Goal: Connect with others: Establish contact or relationships with other users

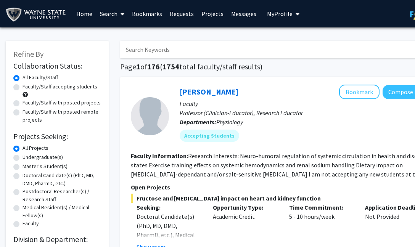
click at [237, 21] on link "Messages" at bounding box center [243, 13] width 33 height 27
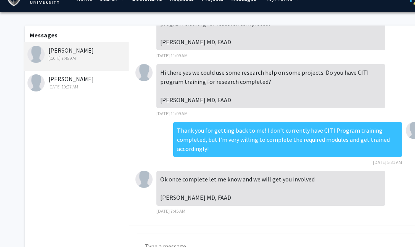
scroll to position [16, 0]
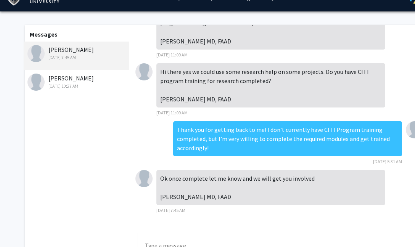
click at [165, 241] on textarea "Type a message" at bounding box center [281, 250] width 289 height 34
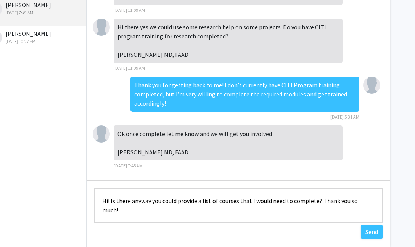
scroll to position [61, 43]
type textarea "Hi! Is there anyway you could provide a list of courses that I would need to co…"
click at [366, 232] on button "Send" at bounding box center [372, 232] width 22 height 14
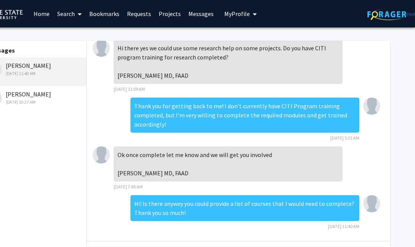
scroll to position [0, 43]
click at [45, 16] on link "Home" at bounding box center [42, 13] width 24 height 27
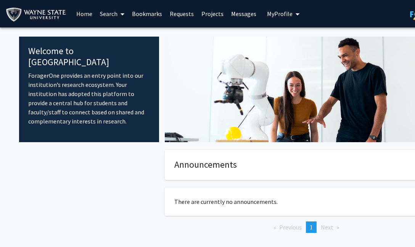
click at [233, 18] on link "Messages" at bounding box center [243, 13] width 33 height 27
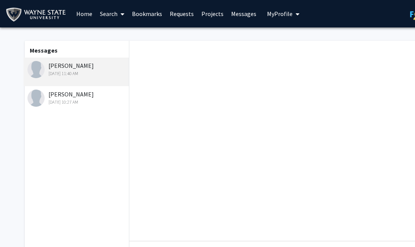
scroll to position [65, 0]
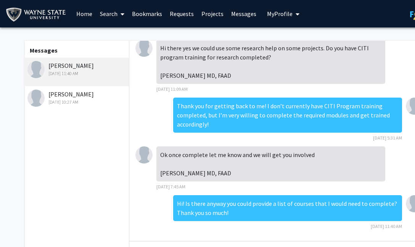
click at [107, 15] on link "Search" at bounding box center [112, 13] width 32 height 27
click at [150, 13] on link "Bookmarks" at bounding box center [147, 13] width 38 height 27
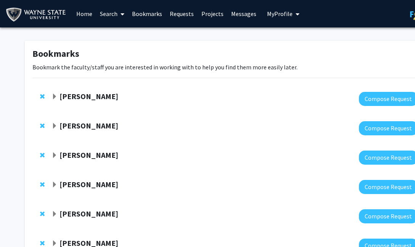
click at [181, 15] on link "Requests" at bounding box center [182, 13] width 32 height 27
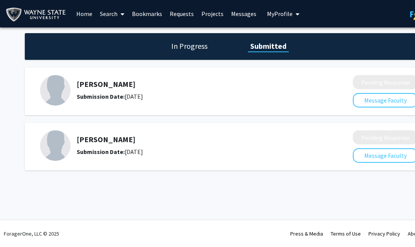
click at [206, 18] on link "Projects" at bounding box center [213, 13] width 30 height 27
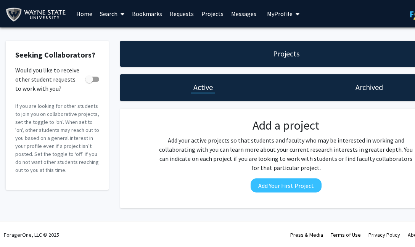
click at [120, 15] on span at bounding box center [121, 14] width 7 height 27
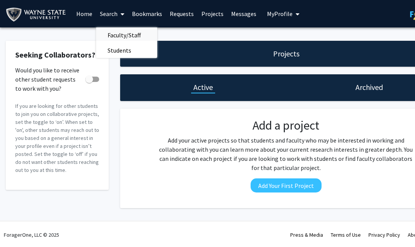
click at [116, 40] on span "Faculty/Staff" at bounding box center [124, 34] width 56 height 15
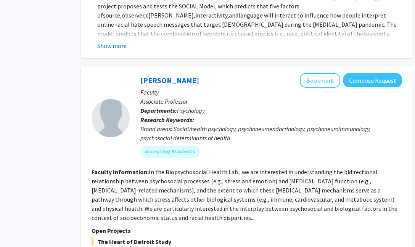
scroll to position [3182, 39]
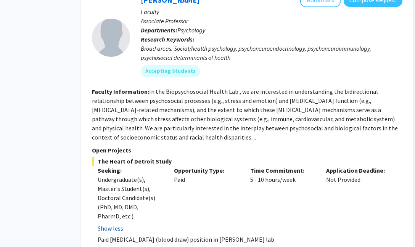
scroll to position [3265, 39]
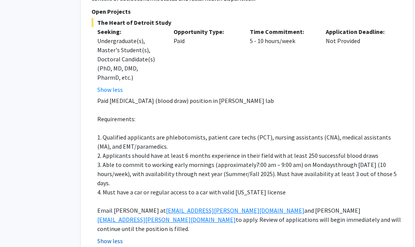
scroll to position [3401, 39]
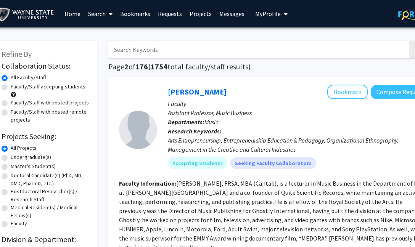
scroll to position [0, 12]
click at [106, 8] on span at bounding box center [109, 14] width 7 height 27
click at [111, 38] on span "Faculty/Staff" at bounding box center [112, 34] width 56 height 15
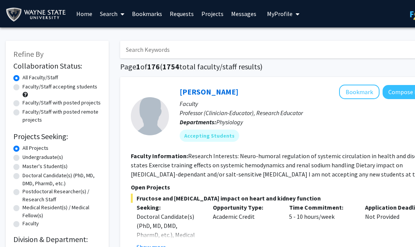
click at [144, 54] on input "Search Keywords" at bounding box center [270, 50] width 300 height 18
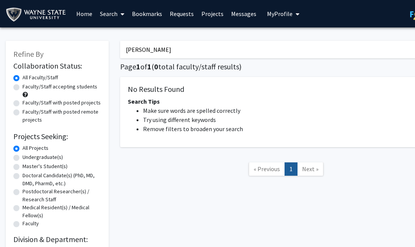
type input "[PERSON_NAME]"
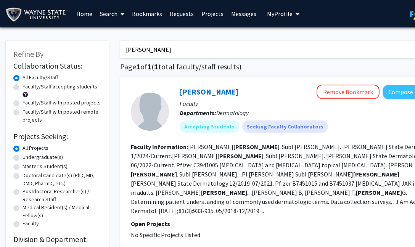
scroll to position [0, 8]
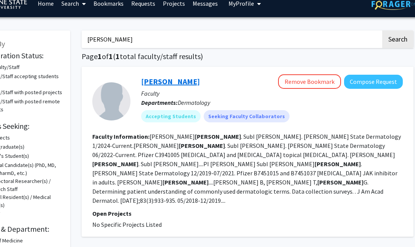
click at [177, 81] on link "[PERSON_NAME]" at bounding box center [170, 82] width 59 height 10
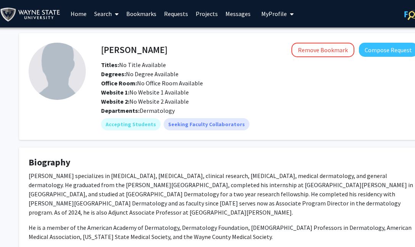
scroll to position [0, 6]
click at [237, 14] on link "Messages" at bounding box center [238, 13] width 33 height 27
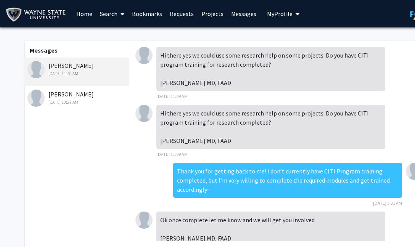
scroll to position [65, 0]
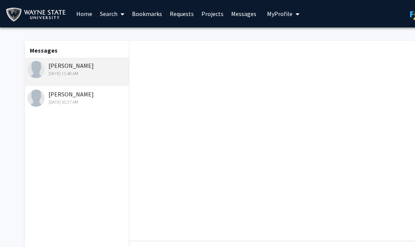
scroll to position [65, 0]
